Goal: Ask a question

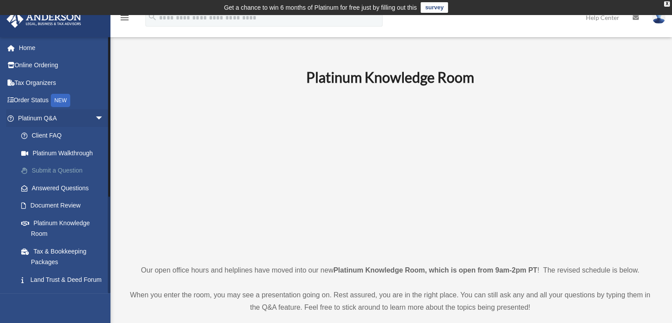
click at [66, 167] on link "Submit a Question" at bounding box center [64, 171] width 105 height 18
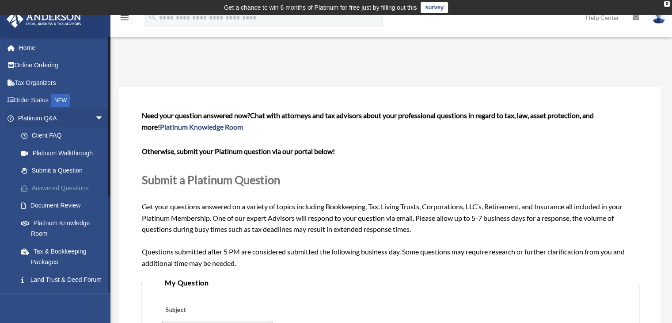
click at [69, 186] on link "Answered Questions" at bounding box center [64, 188] width 105 height 18
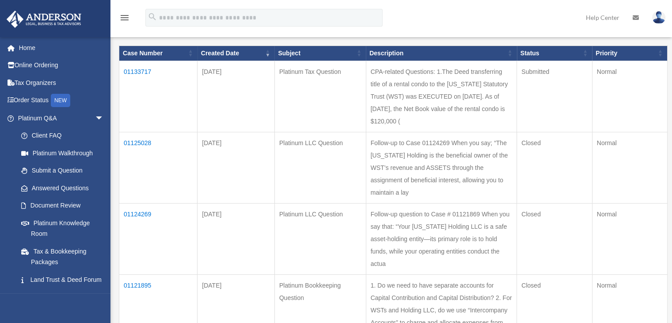
scroll to position [133, 0]
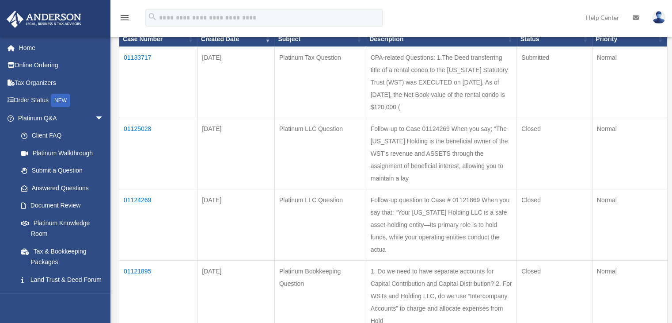
click at [149, 57] on td "01133717" at bounding box center [158, 81] width 78 height 71
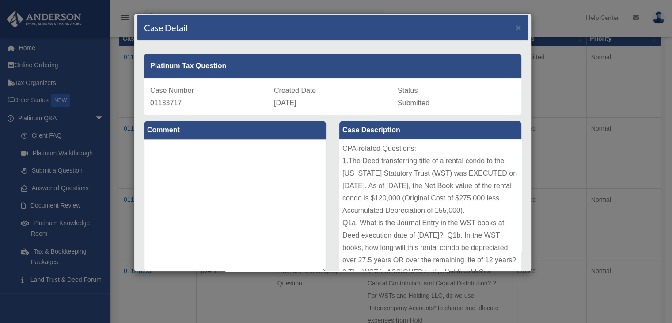
scroll to position [0, 0]
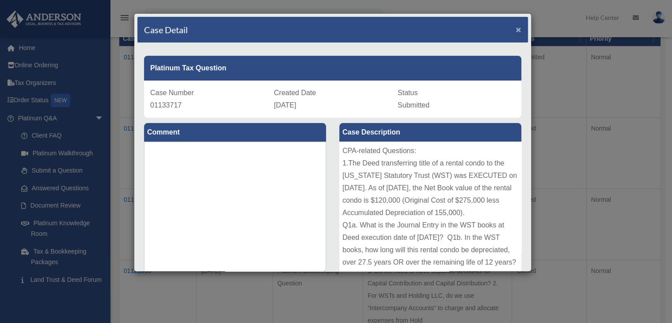
click at [516, 27] on span "×" at bounding box center [519, 29] width 6 height 10
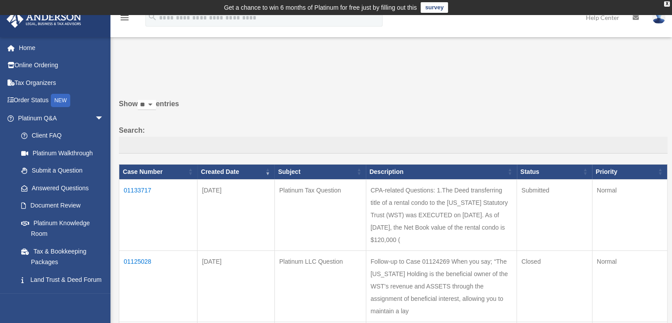
click at [657, 15] on img at bounding box center [659, 17] width 13 height 13
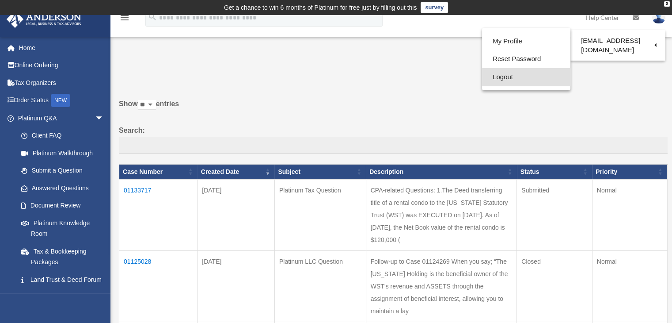
click at [509, 78] on link "Logout" at bounding box center [526, 77] width 88 height 18
